Goal: Task Accomplishment & Management: Manage account settings

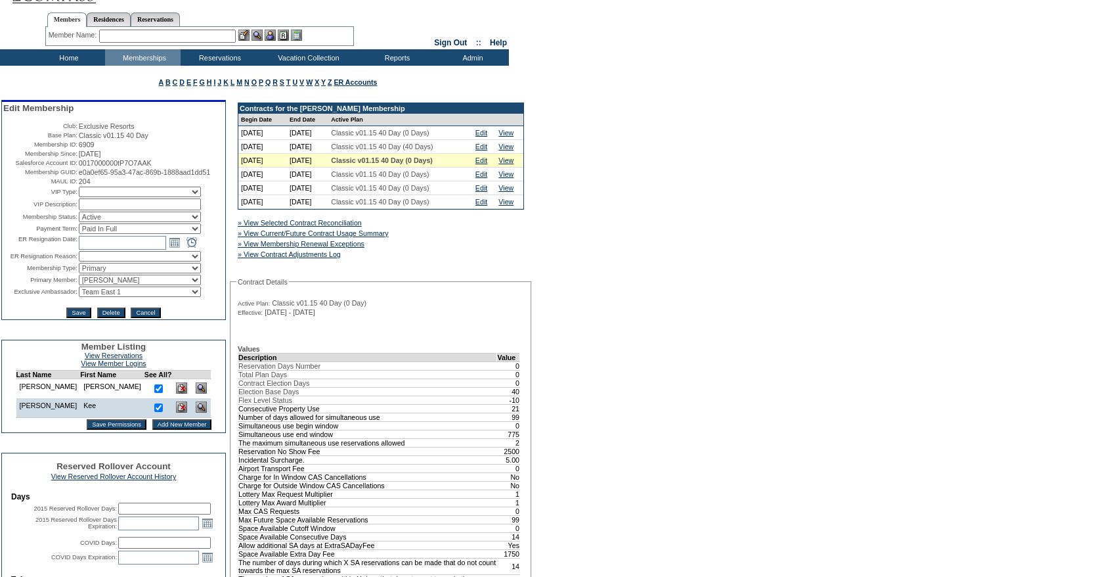
scroll to position [24, 0]
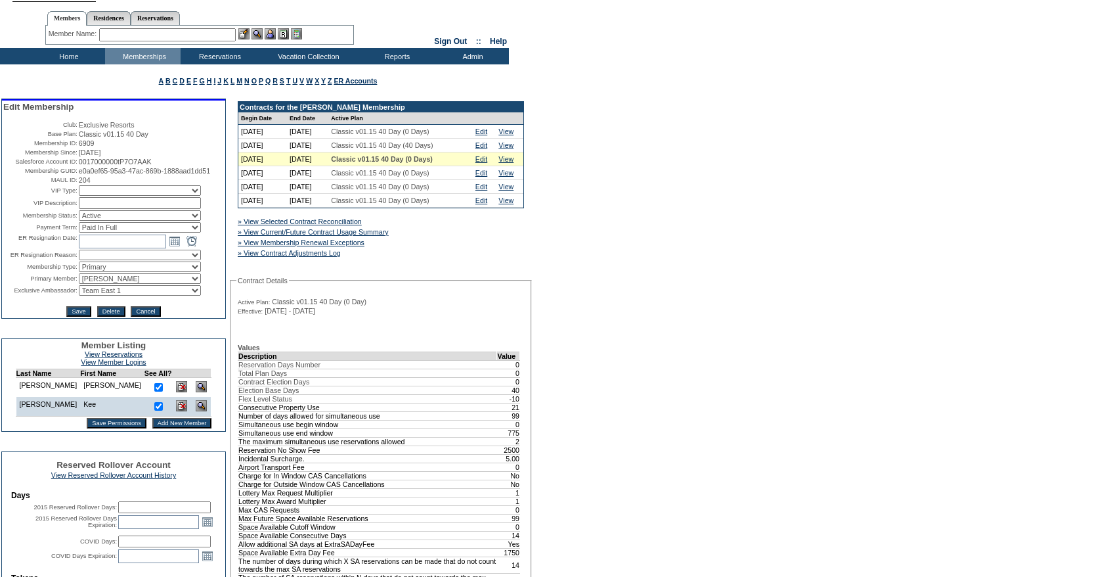
click at [176, 221] on select "Active Restricted Expired Inactive Past Due Disabled Resigned - Active Resigned…" at bounding box center [140, 215] width 122 height 11
select select "Expired"
click at [79, 221] on select "Active Restricted Expired Inactive Past Due Disabled Resigned - Active Resigned…" at bounding box center [140, 215] width 122 height 11
click at [79, 317] on input "Save" at bounding box center [78, 311] width 24 height 11
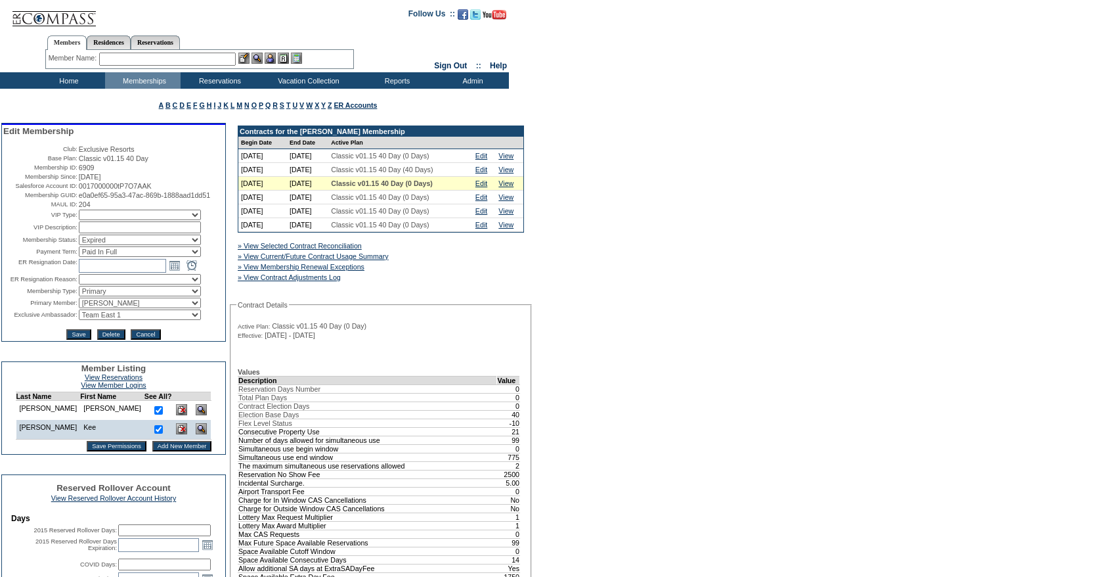
click at [181, 63] on input "text" at bounding box center [167, 59] width 137 height 13
click at [166, 57] on input "text" at bounding box center [167, 59] width 137 height 13
type input "f"
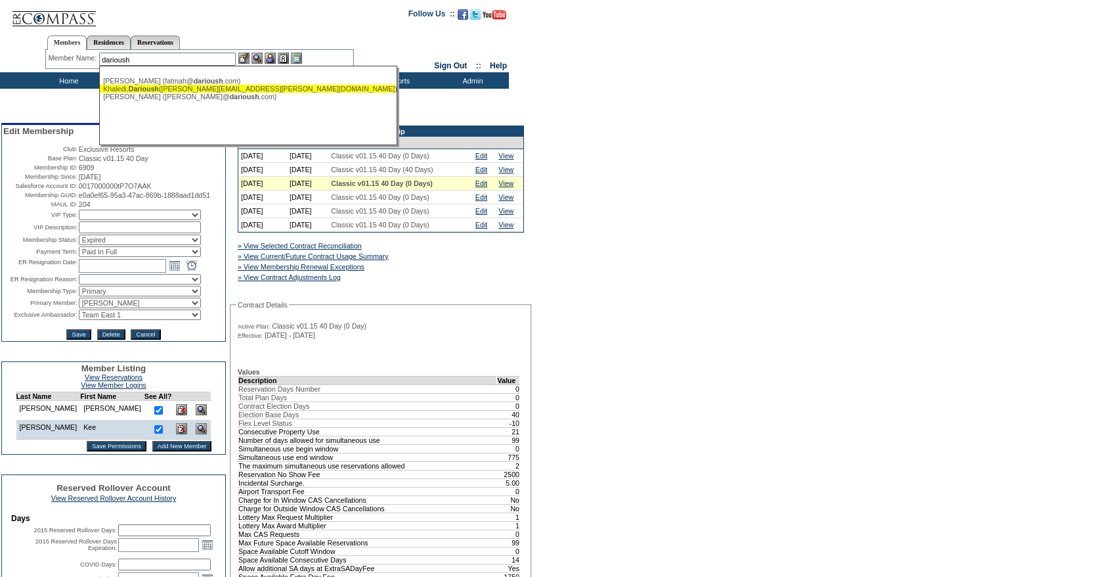
click at [154, 85] on span "Darioush" at bounding box center [144, 89] width 30 height 8
type input "[PERSON_NAME] ([PERSON_NAME][EMAIL_ADDRESS][PERSON_NAME][DOMAIN_NAME])"
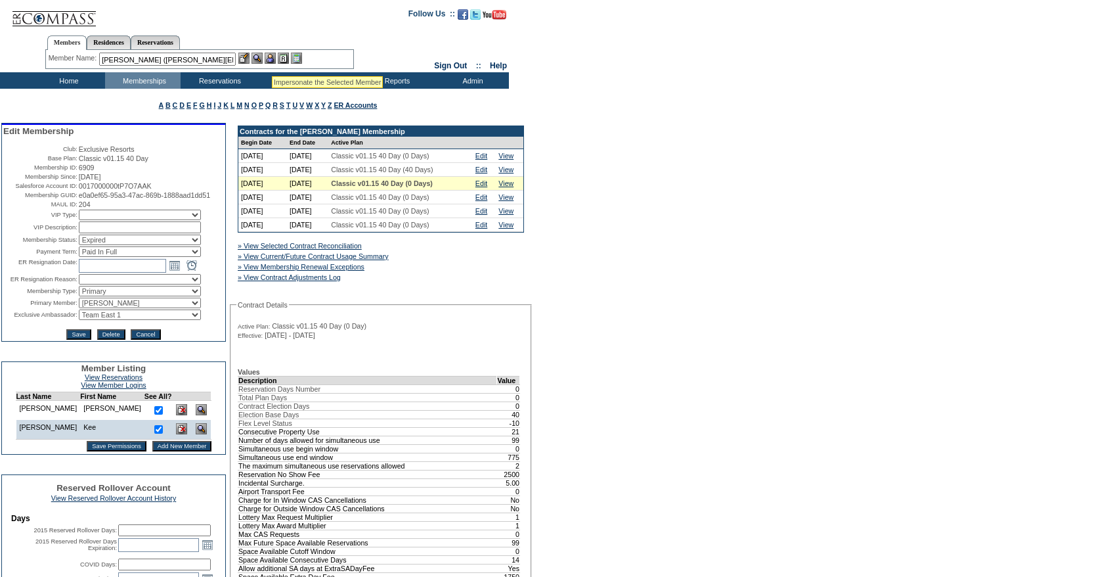
click at [272, 60] on img at bounding box center [270, 58] width 11 height 11
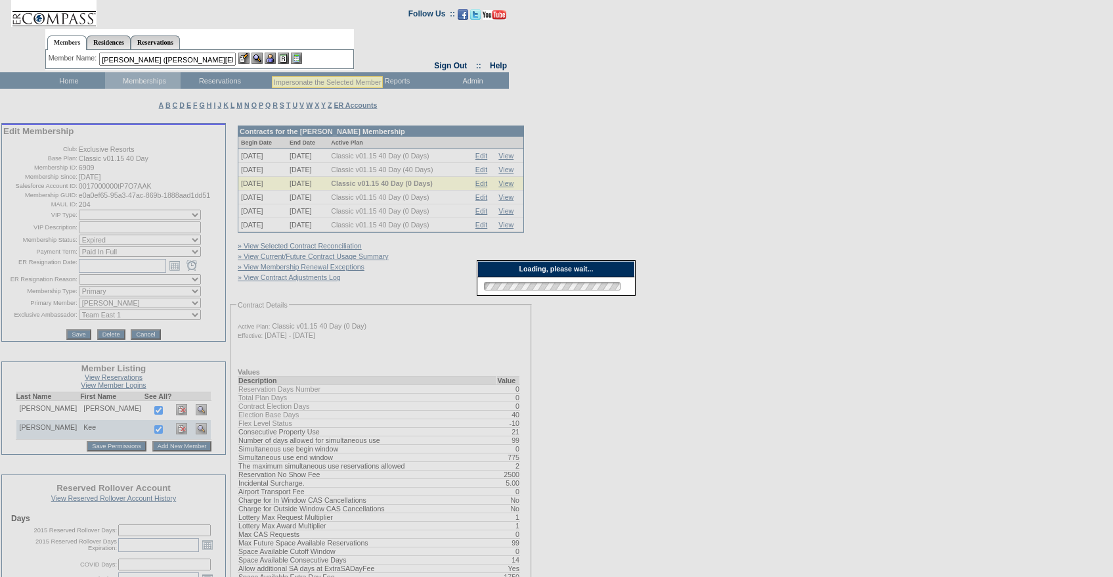
click at [247, 60] on img at bounding box center [243, 58] width 11 height 11
